Goal: Task Accomplishment & Management: Use online tool/utility

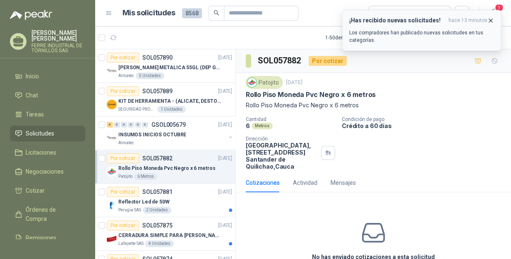
scroll to position [75, 0]
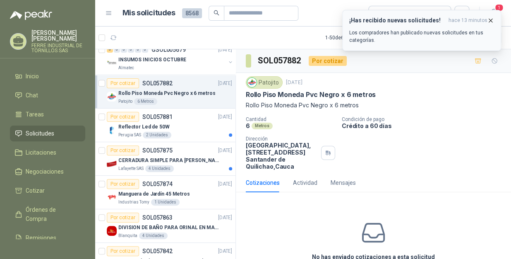
click at [490, 19] on icon "button" at bounding box center [490, 20] width 7 height 7
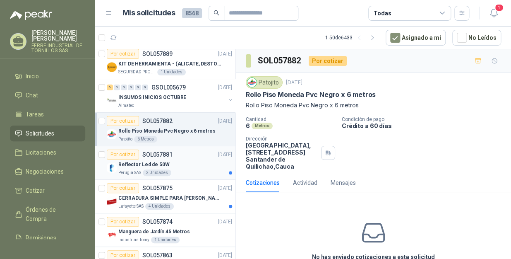
scroll to position [0, 0]
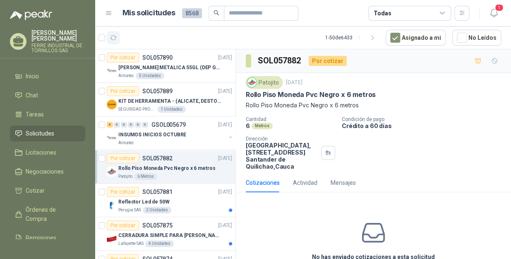
click at [114, 36] on icon "button" at bounding box center [113, 38] width 6 height 4
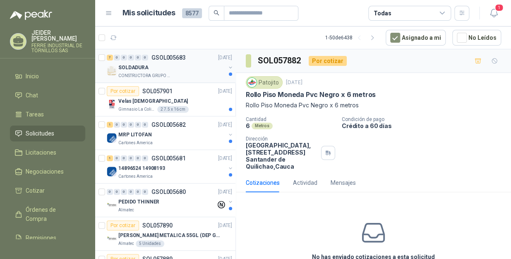
click at [172, 66] on div "SOLDADURA" at bounding box center [171, 67] width 107 height 10
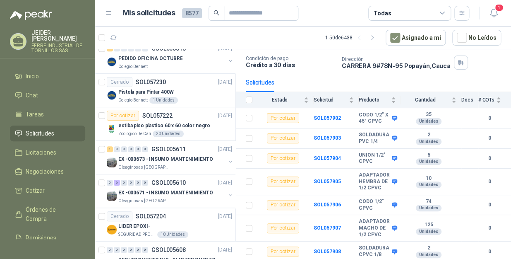
scroll to position [1391, 0]
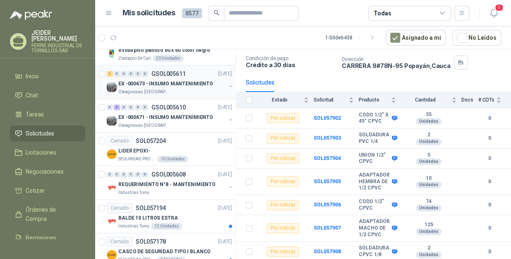
click at [194, 80] on p "EX -000673 - INSUMO MANTENIMIENTO" at bounding box center [165, 84] width 95 height 8
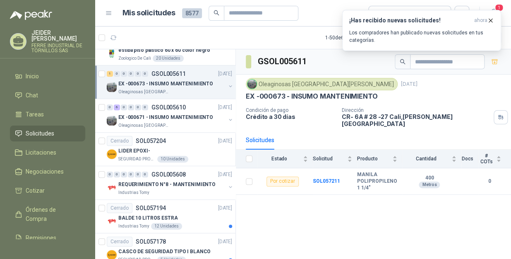
click at [245, 156] on th at bounding box center [247, 158] width 22 height 19
click at [490, 22] on icon "button" at bounding box center [490, 20] width 7 height 7
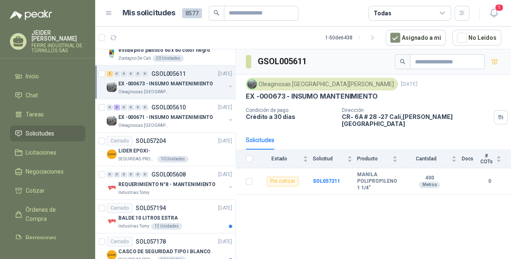
click at [244, 152] on th at bounding box center [247, 158] width 22 height 19
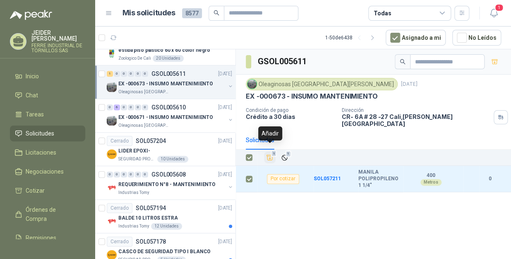
click at [269, 155] on button "1" at bounding box center [270, 157] width 12 height 12
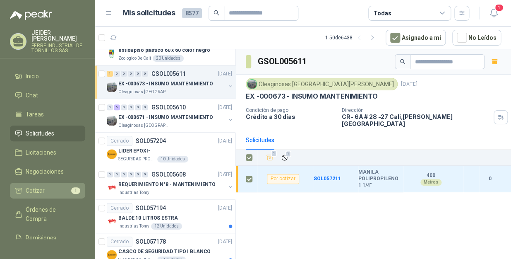
click at [40, 186] on span "Cotizar" at bounding box center [35, 190] width 19 height 9
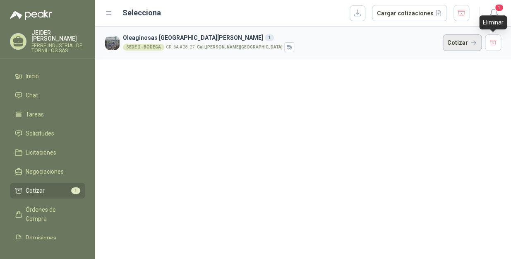
click at [466, 42] on button "Cotizar" at bounding box center [462, 42] width 39 height 17
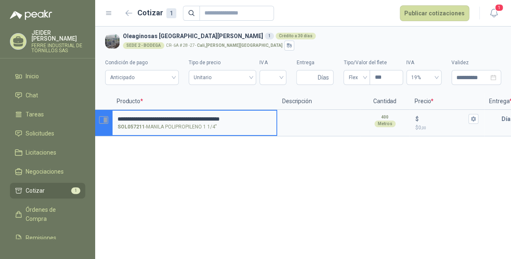
drag, startPoint x: 254, startPoint y: 120, endPoint x: 111, endPoint y: 116, distance: 143.6
click at [111, 116] on section "**********" at bounding box center [303, 123] width 416 height 26
type input "**********"
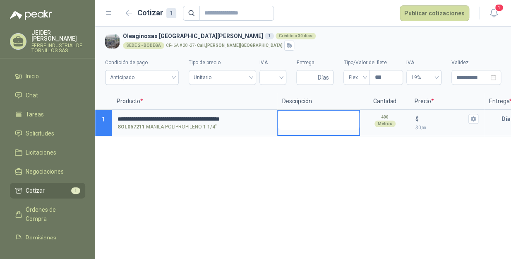
click at [297, 121] on textarea at bounding box center [318, 119] width 81 height 19
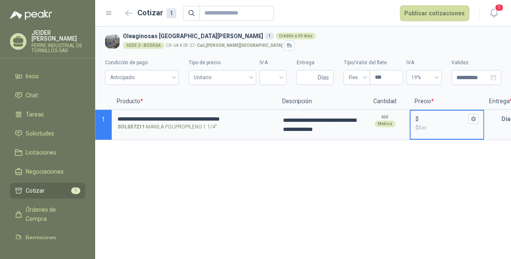
drag, startPoint x: 423, startPoint y: 116, endPoint x: 427, endPoint y: 119, distance: 5.0
click at [423, 116] on input "$ $ 0 ,00" at bounding box center [443, 118] width 46 height 6
drag, startPoint x: 453, startPoint y: 118, endPoint x: 420, endPoint y: 110, distance: 33.2
click at [420, 111] on div "$ ********* $ 486.000.000 ,00" at bounding box center [446, 122] width 73 height 24
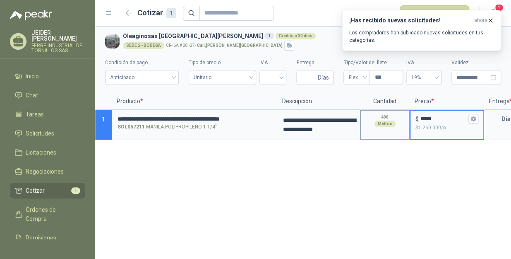
drag, startPoint x: 445, startPoint y: 116, endPoint x: 405, endPoint y: 112, distance: 40.3
click at [405, 112] on section "**********" at bounding box center [303, 125] width 416 height 30
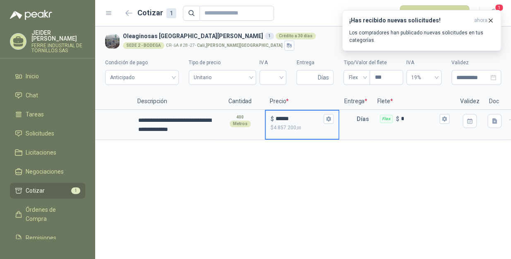
scroll to position [0, 137]
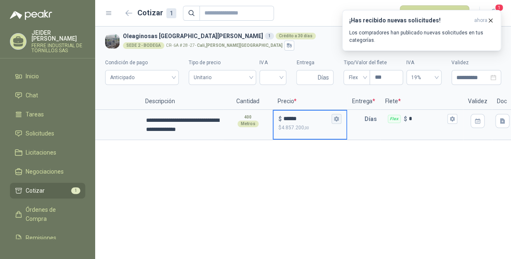
type input "******"
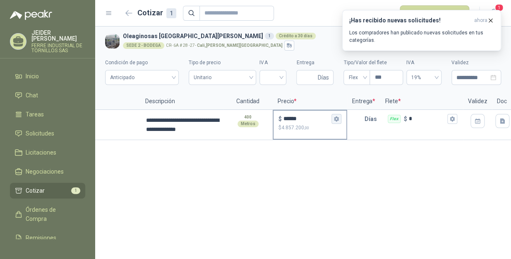
click at [338, 117] on icon "button" at bounding box center [336, 118] width 5 height 5
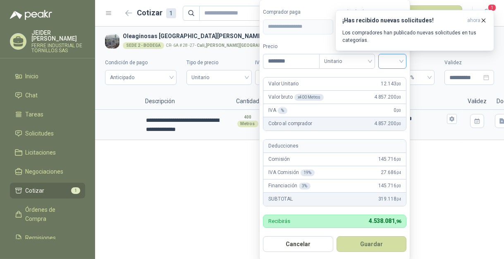
click at [404, 66] on div at bounding box center [393, 61] width 28 height 15
click at [397, 81] on div "19%" at bounding box center [394, 78] width 15 height 9
click at [394, 243] on button "Guardar" at bounding box center [373, 244] width 71 height 16
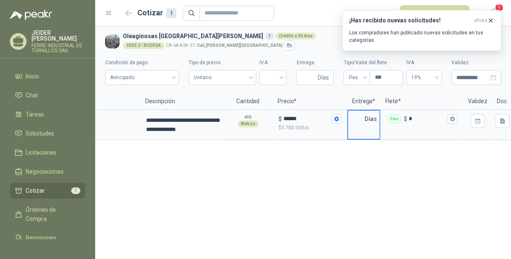
click at [350, 117] on input "text" at bounding box center [356, 118] width 17 height 17
type input "*"
click at [422, 115] on input "*" at bounding box center [427, 118] width 37 height 6
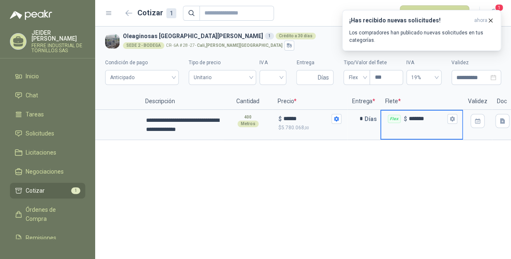
scroll to position [0, 162]
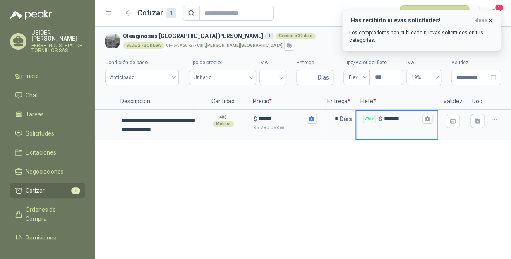
type input "*******"
click at [491, 19] on icon "button" at bounding box center [490, 20] width 7 height 7
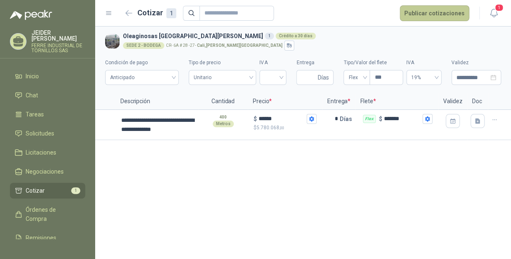
click at [448, 13] on button "Publicar cotizaciones" at bounding box center [435, 13] width 70 height 16
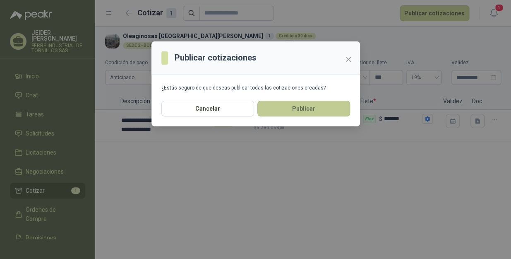
click at [290, 113] on button "Publicar" at bounding box center [303, 109] width 93 height 16
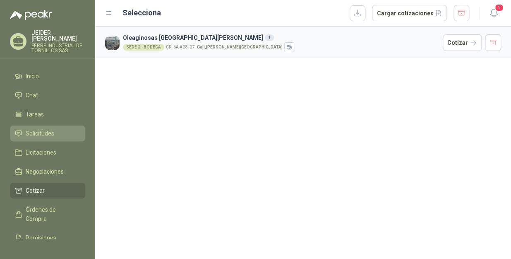
click at [23, 129] on li "Solicitudes" at bounding box center [47, 133] width 65 height 9
